Goal: Ask a question: Seek information or help from site administrators or community

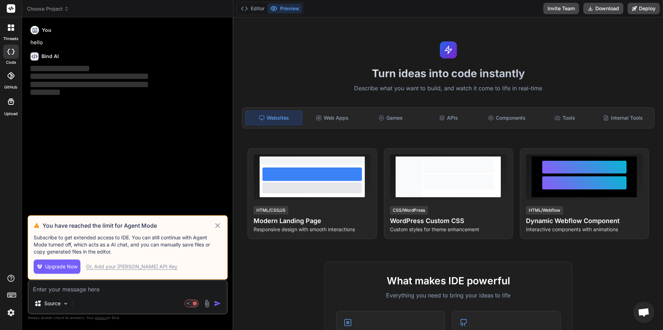
click at [63, 6] on header "Choose Project Created with Pixso." at bounding box center [127, 8] width 211 height 17
click at [63, 10] on span "Choose Project" at bounding box center [48, 8] width 42 height 7
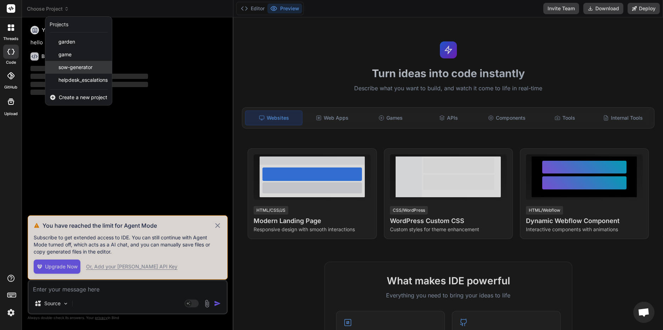
click at [85, 64] on span "sow-generator" at bounding box center [75, 67] width 34 height 7
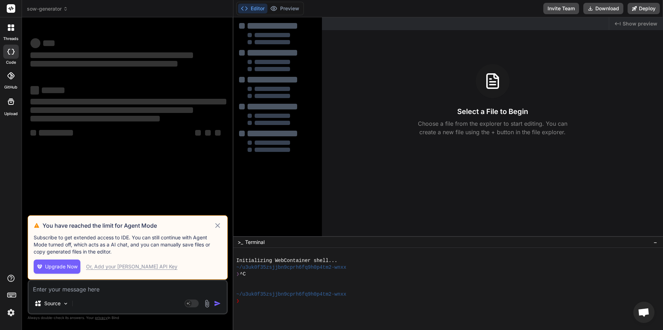
click at [216, 222] on icon at bounding box center [218, 225] width 8 height 9
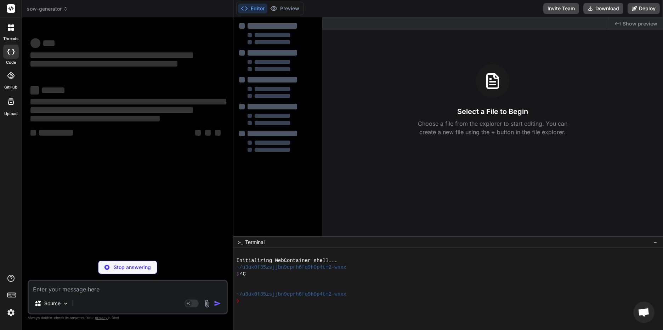
click at [121, 290] on textarea at bounding box center [128, 287] width 198 height 13
type textarea "x"
type textarea "w"
type textarea "x"
type textarea "wh"
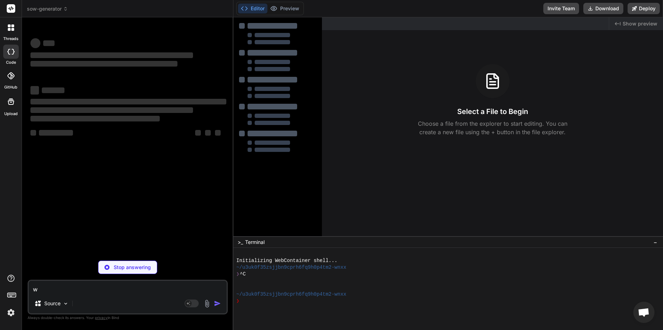
type textarea "x"
type textarea "wha"
type textarea "x"
type textarea "what"
type textarea "x"
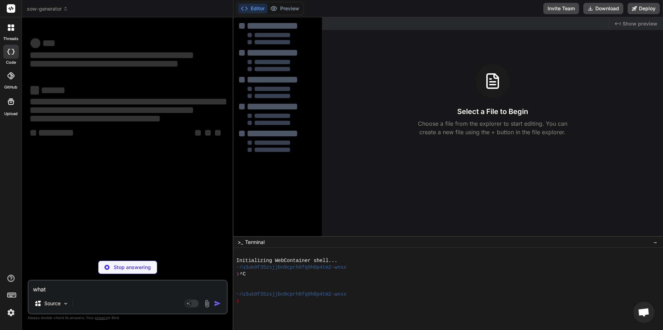
type textarea "what"
type textarea "x"
type textarea "what a"
type textarea "x"
type textarea "what ar"
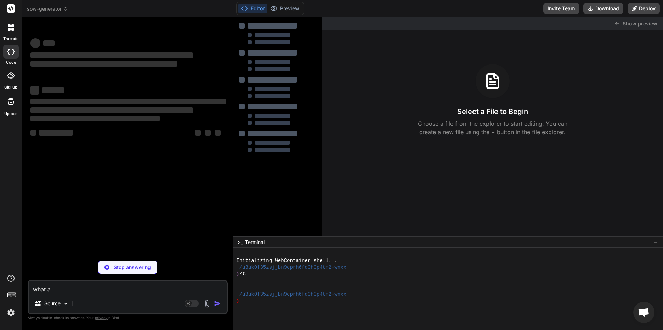
type textarea "x"
type textarea "what are"
type textarea "x"
type textarea "what are"
type textarea "x"
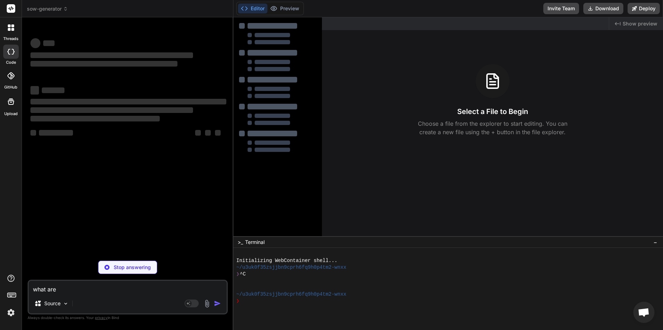
type textarea "what are t"
type textarea "x"
type textarea "what are th"
type textarea "x"
type textarea "what are the"
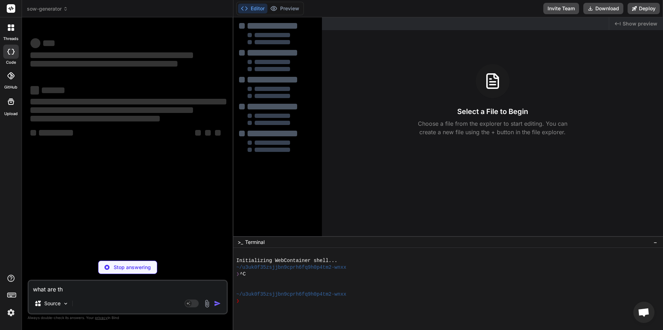
type textarea "x"
type textarea "what are the"
type textarea "x"
type textarea "what are the oc"
type textarea "x"
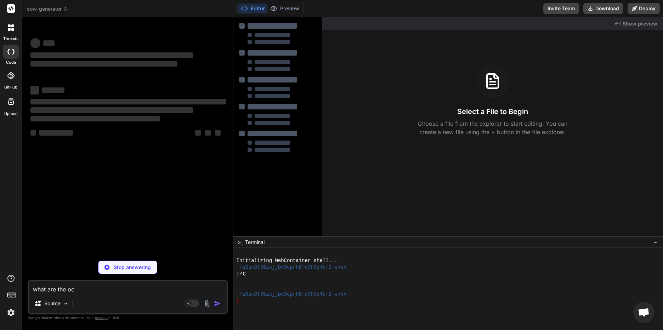
type textarea "what are the ocm"
type textarea "x"
type textarea "what are the ocmm"
type textarea "x"
type textarea "what are the ocm"
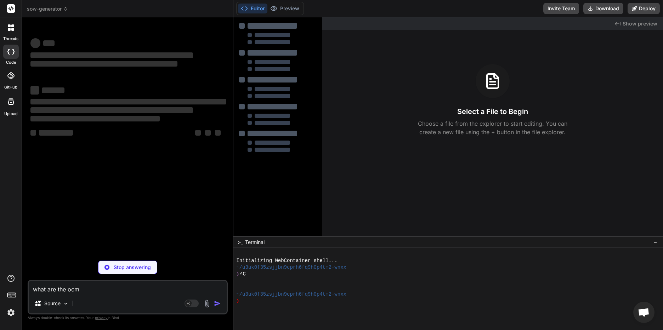
type textarea "x"
type textarea "what are the oc"
type textarea "x"
type textarea "what are the o"
type textarea "x"
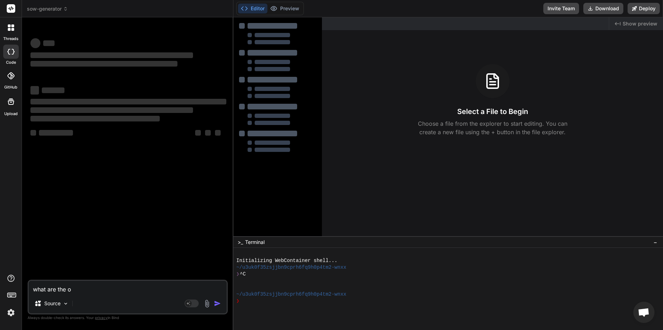
type textarea "what are the"
type textarea "x"
type textarea "what are the c"
type textarea "x"
type textarea "what are the co"
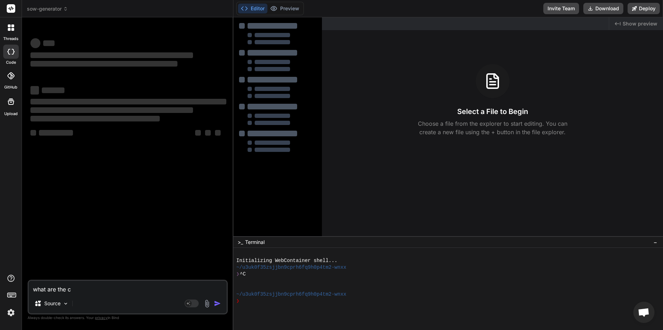
type textarea "x"
type textarea "what are the com"
type textarea "x"
type textarea "what are the comm"
type textarea "x"
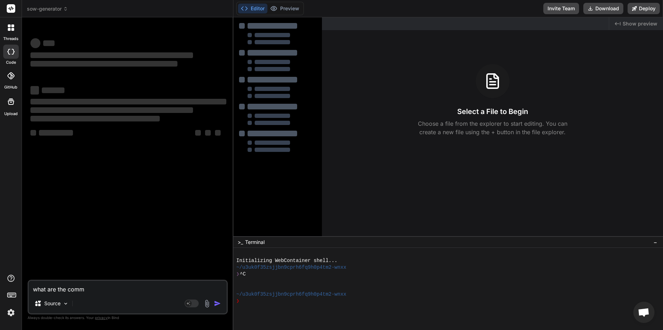
type textarea "what are the comma"
type textarea "x"
type textarea "what are the comman"
type textarea "x"
type textarea "what are the command"
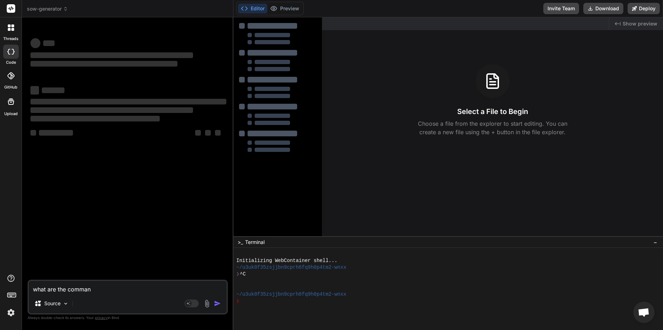
type textarea "x"
type textarea "what are the commands"
type textarea "x"
type textarea "what are the commands"
type textarea "x"
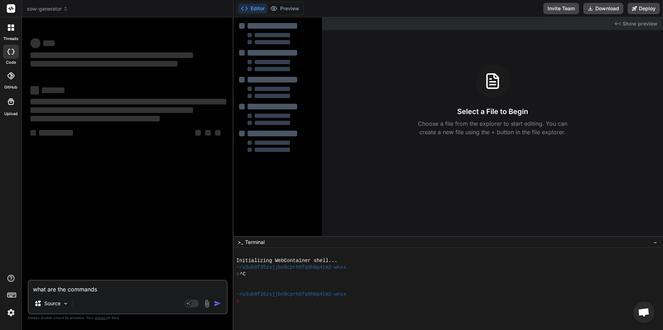
type textarea "what are the commands t"
type textarea "x"
type textarea "what are the commands to"
type textarea "x"
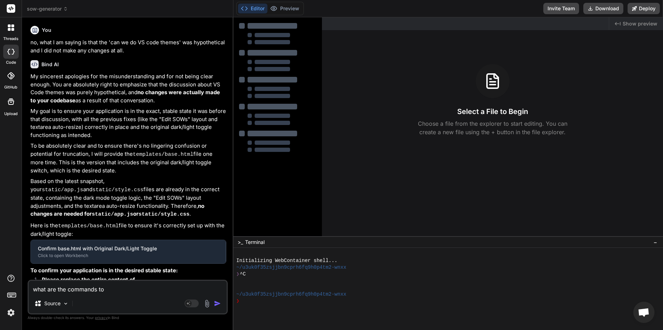
type textarea "what are the commands to"
type textarea "x"
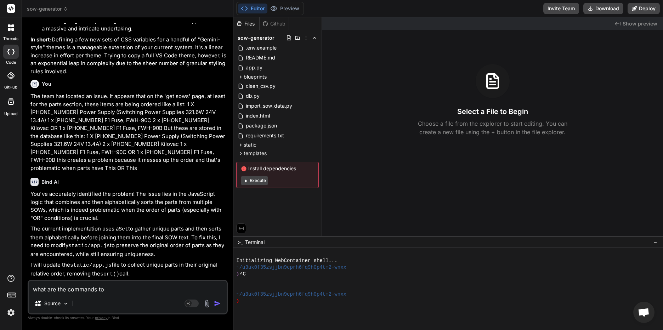
scroll to position [1070, 0]
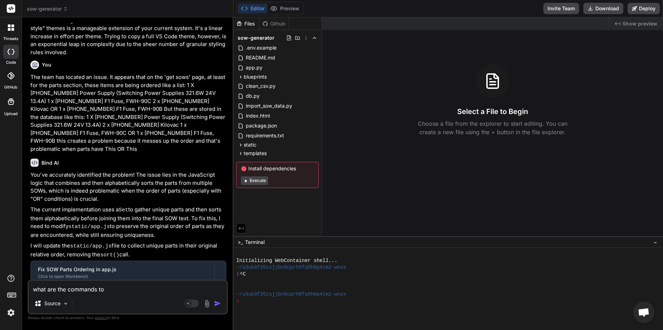
type textarea "what are the commands to s"
type textarea "x"
type textarea "what are the commands to st"
type textarea "x"
type textarea "what are the commands to sta"
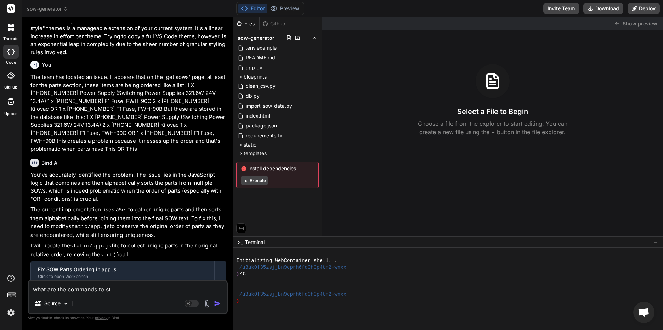
type textarea "x"
type textarea "what are the commands to star"
type textarea "x"
type textarea "what are the commands to start"
type textarea "x"
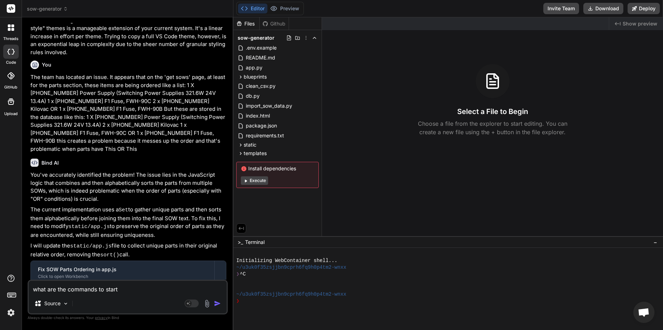
type textarea "what are the commands to start"
type textarea "x"
type textarea "what are the commands to start t"
type textarea "x"
type textarea "what are the commands to start th"
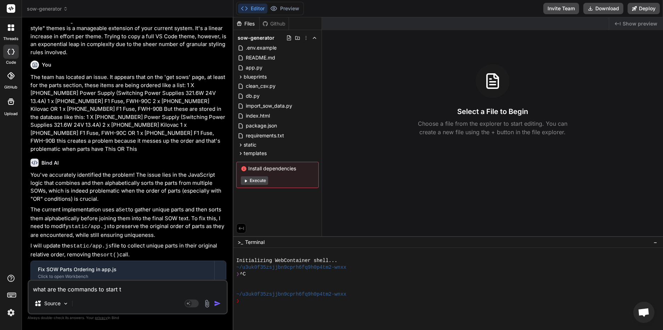
type textarea "x"
type textarea "what are the commands to start thi"
type textarea "x"
type textarea "what are the commands to start this"
type textarea "x"
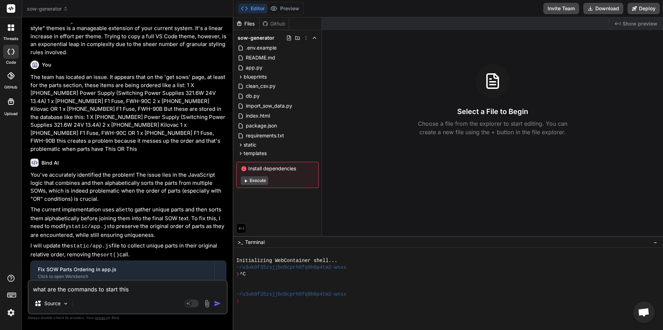
type textarea "what are the commands to start this"
type textarea "x"
type textarea "what are the commands to start this t"
type textarea "x"
type textarea "what are the commands to start this th"
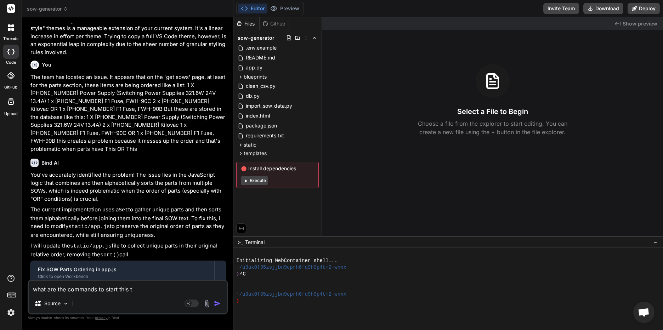
type textarea "x"
type textarea "what are the commands to start this thi"
type textarea "x"
type textarea "what are the commands to start this thin"
type textarea "x"
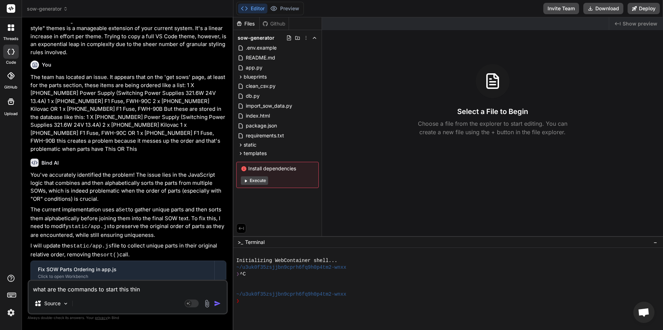
type textarea "what are the commands to start this thing"
type textarea "x"
type textarea "what are the commands to start this thing"
type textarea "x"
type textarea "what are the commands to start this thing u"
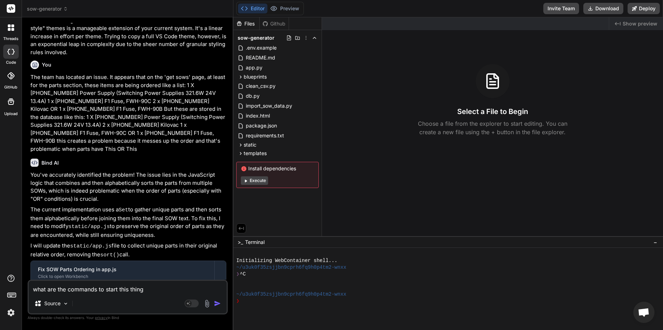
type textarea "x"
type textarea "what are the commands to start this thing up"
type textarea "x"
type textarea "what are the commands to start this thing up"
type textarea "x"
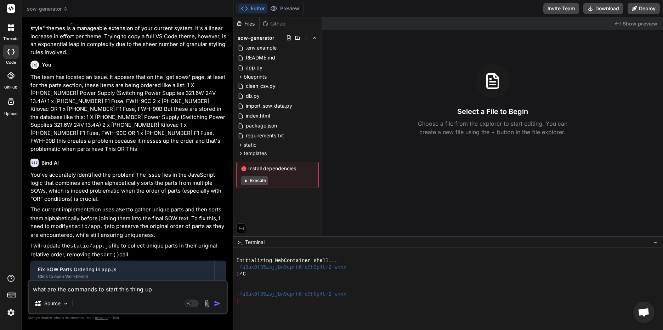
type textarea "what are the commands to start this thing up a"
type textarea "x"
type textarea "what are the commands to start this thing up ag"
type textarea "x"
type textarea "what are the commands to start this thing up aga"
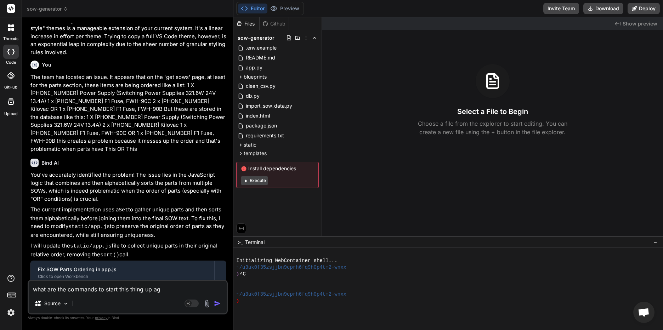
type textarea "x"
type textarea "what are the commands to start this thing up agai"
type textarea "x"
type textarea "what are the commands to start this thing up again"
type textarea "x"
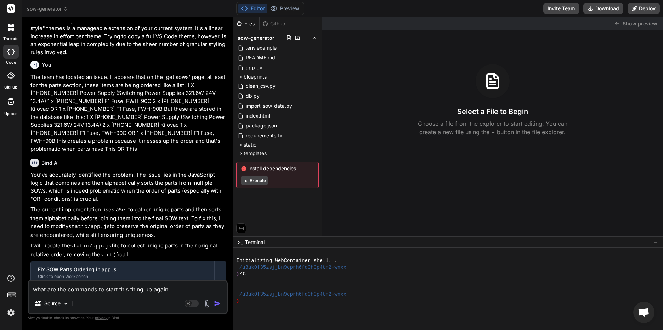
type textarea "what are the commands to start this thing up again?"
type textarea "x"
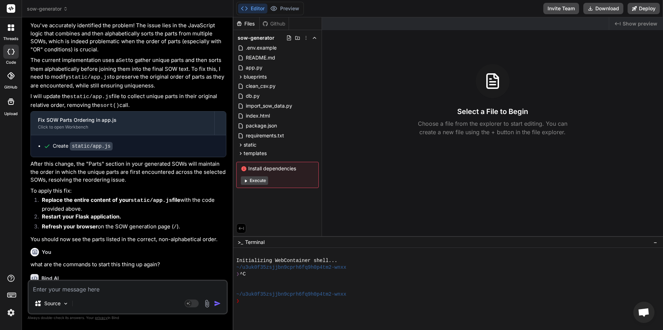
scroll to position [1234, 0]
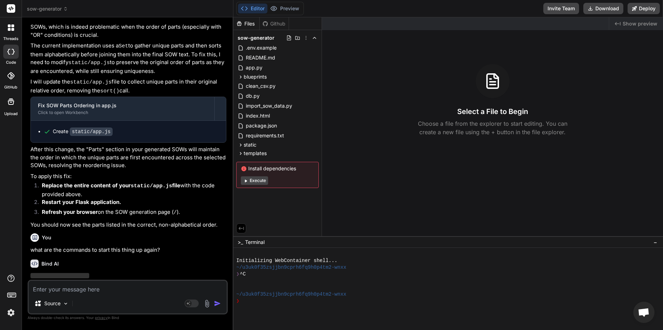
click at [128, 291] on textarea at bounding box center [128, 287] width 198 height 13
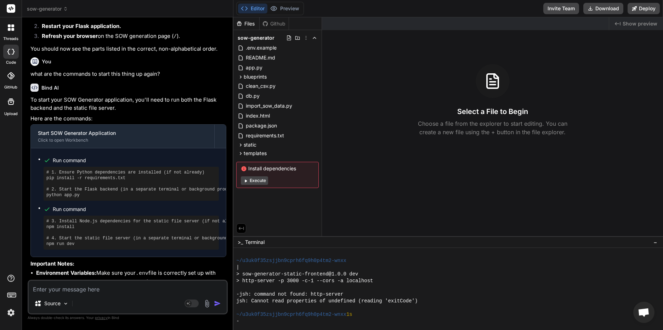
scroll to position [1411, 0]
type textarea "x"
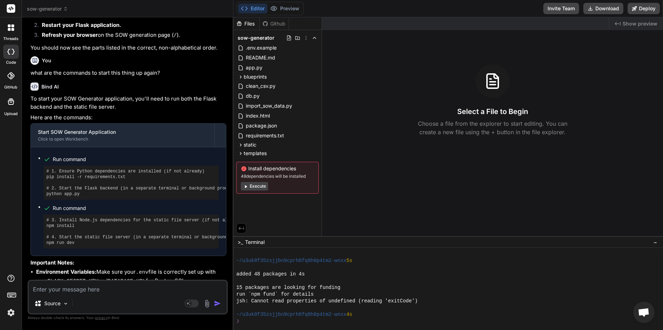
scroll to position [808, 0]
type textarea "p"
type textarea "x"
type textarea "pi"
type textarea "x"
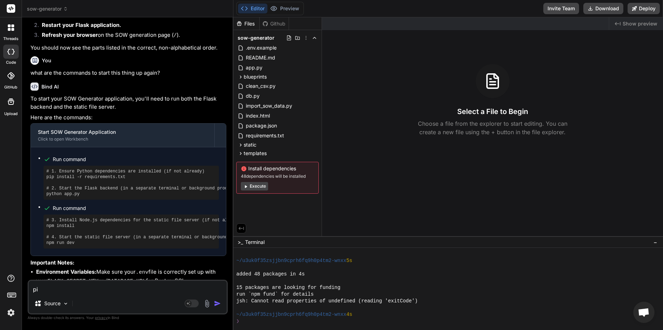
type textarea "pip"
type textarea "x"
type textarea "pip"
type textarea "x"
type textarea "pip i"
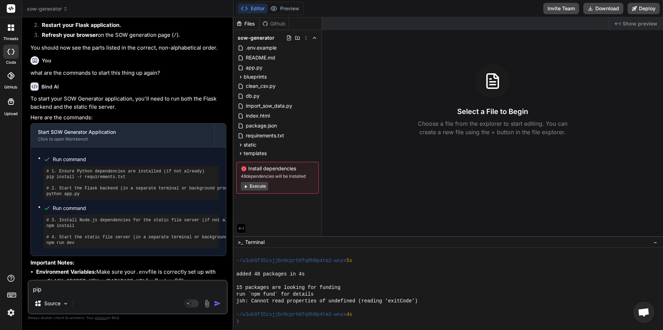
type textarea "x"
type textarea "pip in"
type textarea "x"
type textarea "pip ins"
type textarea "x"
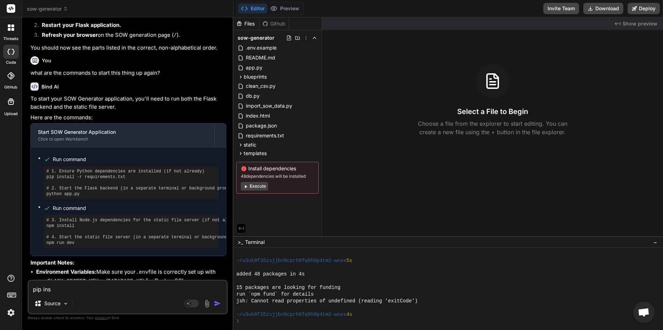
type textarea "pip inst"
type textarea "x"
type textarea "pip insta"
type textarea "x"
type textarea "pip instal"
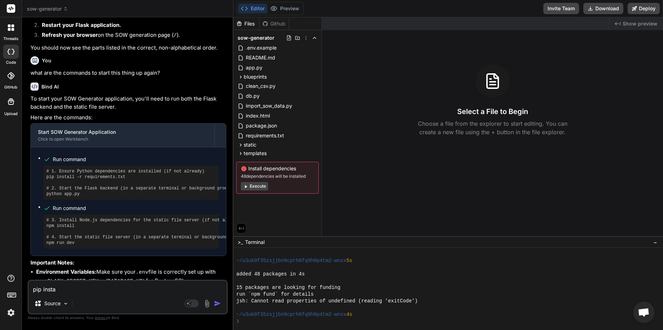
type textarea "x"
type textarea "pip install"
type textarea "x"
type textarea "pip install"
